Goal: Task Accomplishment & Management: Manage account settings

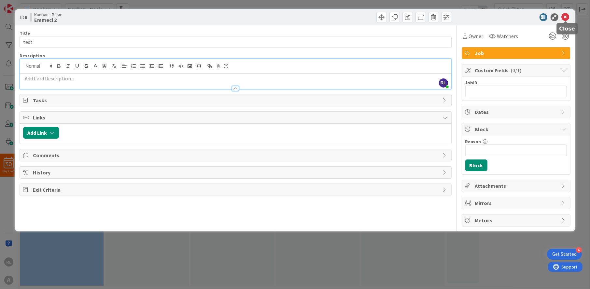
click at [564, 16] on icon at bounding box center [566, 17] width 8 height 8
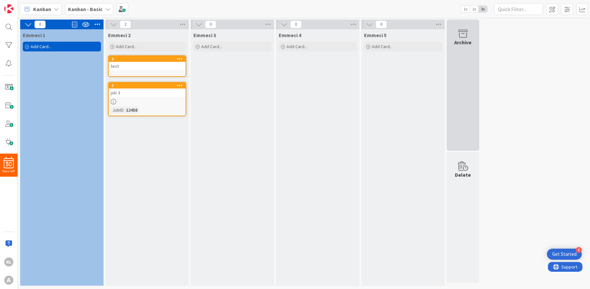
click at [462, 42] on div "Archive" at bounding box center [463, 42] width 17 height 8
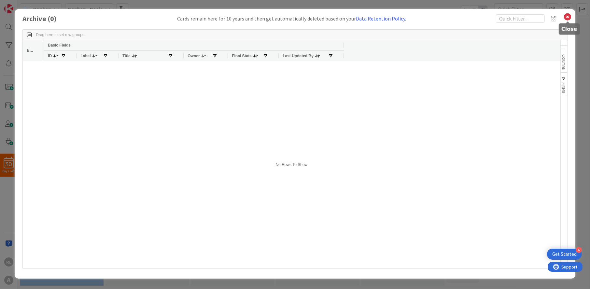
click at [566, 17] on icon at bounding box center [568, 16] width 8 height 9
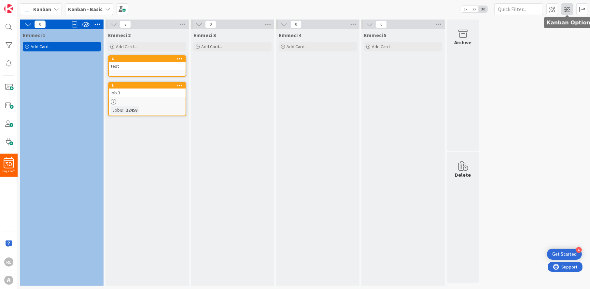
click at [570, 7] on span at bounding box center [567, 9] width 12 height 12
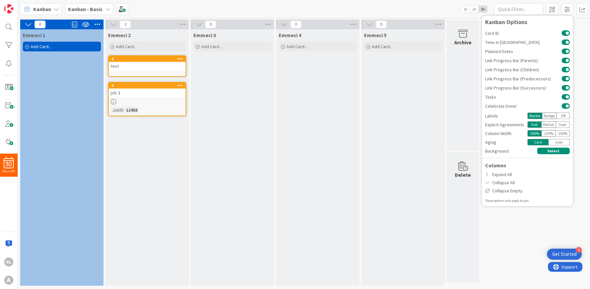
click at [365, 5] on div "Kanban Kanban - Basic 1x 2x 3x Kanban Options Card ID Time in Column Planned Da…" at bounding box center [304, 9] width 572 height 18
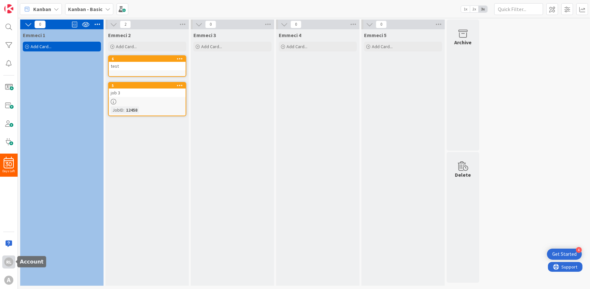
click at [14, 256] on div "RL" at bounding box center [8, 262] width 13 height 13
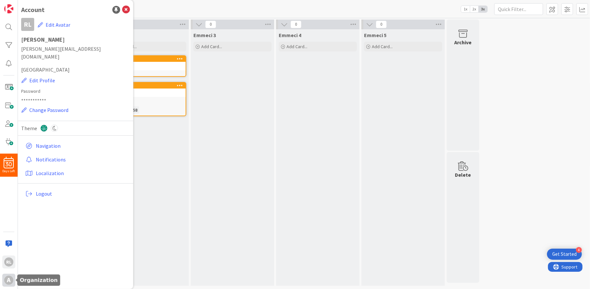
click at [12, 281] on div "A" at bounding box center [8, 280] width 9 height 9
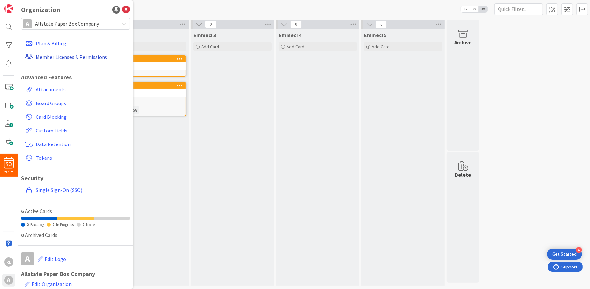
click at [67, 57] on link "Member Licenses & Permissions" at bounding box center [76, 57] width 107 height 12
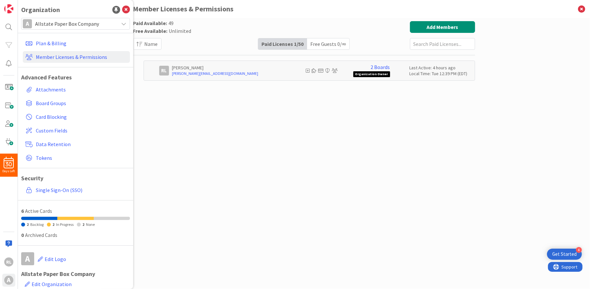
click at [331, 140] on div "Paid Available: 49 Free Available: Unlimited Name Paid Licenses 1 / 50 Free Gue…" at bounding box center [304, 147] width 342 height 252
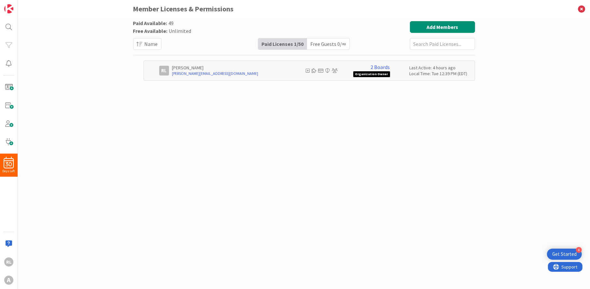
click at [381, 72] on span "Organization Owner" at bounding box center [371, 74] width 37 height 6
click at [195, 67] on p "[PERSON_NAME]" at bounding box center [229, 68] width 114 height 6
click at [461, 24] on button "Add Members" at bounding box center [442, 27] width 65 height 12
click at [88, 55] on div "Type email or search by name test" at bounding box center [75, 156] width 109 height 256
click at [88, 40] on input "test" at bounding box center [75, 42] width 107 height 12
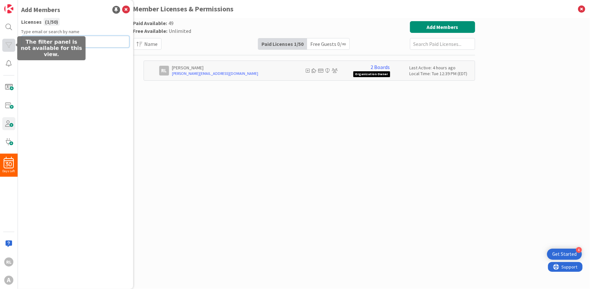
drag, startPoint x: 88, startPoint y: 40, endPoint x: 12, endPoint y: 41, distance: 75.6
click at [12, 41] on div "30 Days Left RL A Add Members Licenses ( 1 / 50 ) Type email or search by name …" at bounding box center [9, 144] width 18 height 289
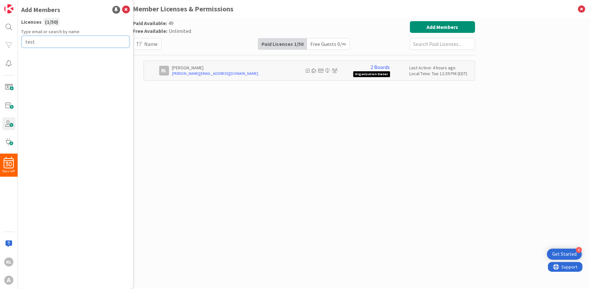
click at [97, 40] on input "test" at bounding box center [75, 42] width 107 height 12
type input "[EMAIL_ADDRESS][DOMAIN_NAME]"
click at [40, 53] on button "Send Invite" at bounding box center [39, 56] width 35 height 12
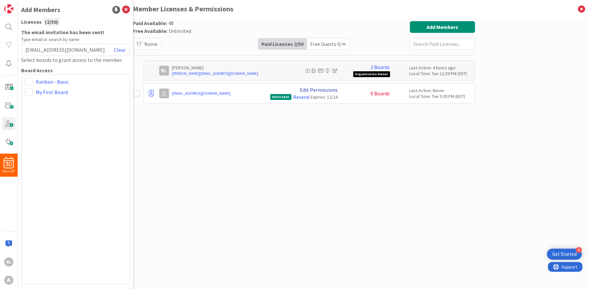
click at [313, 87] on link "Edit Permissions" at bounding box center [319, 90] width 38 height 6
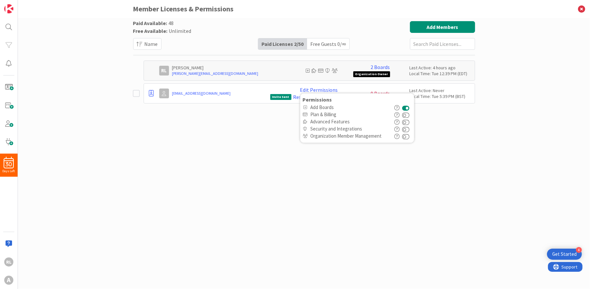
click at [399, 107] on icon "button" at bounding box center [397, 107] width 5 height 5
click at [407, 107] on button at bounding box center [406, 107] width 7 height 7
click at [319, 124] on span "Advanced Features" at bounding box center [351, 122] width 80 height 6
click at [400, 120] on icon "button" at bounding box center [397, 122] width 5 height 5
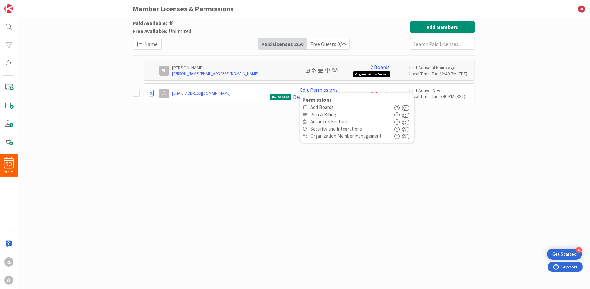
click at [399, 127] on icon "button" at bounding box center [397, 129] width 5 height 5
click at [400, 135] on icon "button" at bounding box center [397, 136] width 5 height 5
click at [369, 160] on div "Paid Available: 48 Free Available: Unlimited Name Paid Licenses 2 / 50 Free Gue…" at bounding box center [304, 147] width 342 height 252
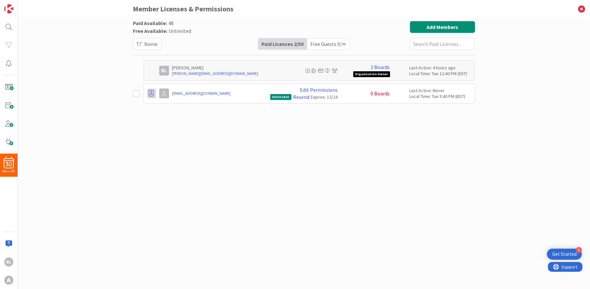
click at [151, 91] on icon at bounding box center [151, 93] width 5 height 7
click at [277, 142] on div "Paid Available: 48 Free Available: Unlimited Name Paid Licenses 2 / 50 Free Gue…" at bounding box center [304, 147] width 342 height 252
click at [307, 69] on icon at bounding box center [308, 70] width 4 height 5
click at [380, 92] on span "0 Boards" at bounding box center [380, 94] width 19 height 6
click at [416, 90] on div "Last Active: Never" at bounding box center [441, 91] width 62 height 6
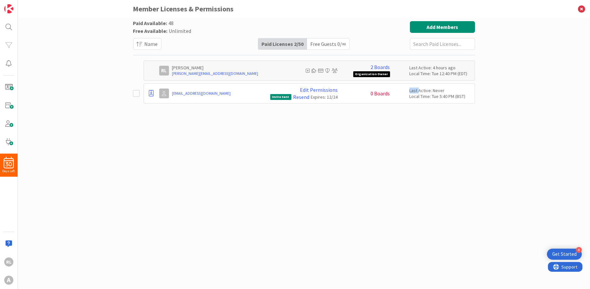
click at [416, 90] on div "Last Active: Never" at bounding box center [441, 91] width 62 height 6
click at [277, 94] on span "Invite Sent" at bounding box center [280, 97] width 21 height 6
click at [316, 88] on link "Edit Permissions" at bounding box center [319, 90] width 38 height 6
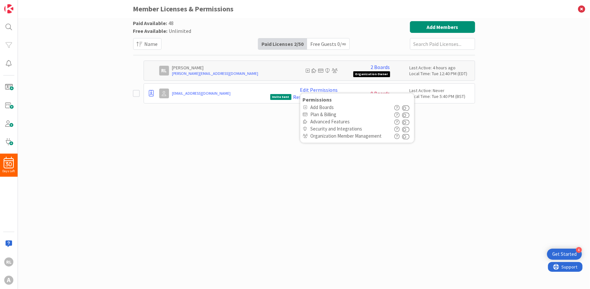
click at [326, 147] on div "Paid Available: 48 Free Available: Unlimited Name Paid Licenses 2 / 50 Free Gue…" at bounding box center [304, 147] width 342 height 252
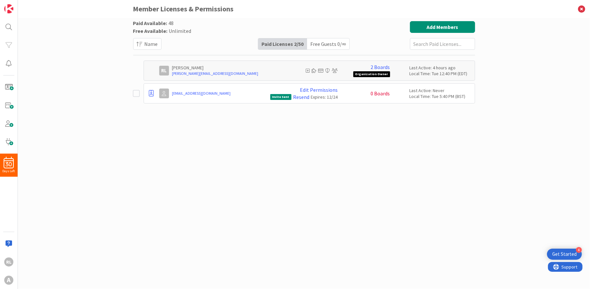
click at [74, 49] on div "Paid Available: 48 Free Available: Unlimited Name Paid Licenses 2 / 50 Free Gue…" at bounding box center [304, 153] width 572 height 271
